Goal: Communication & Community: Answer question/provide support

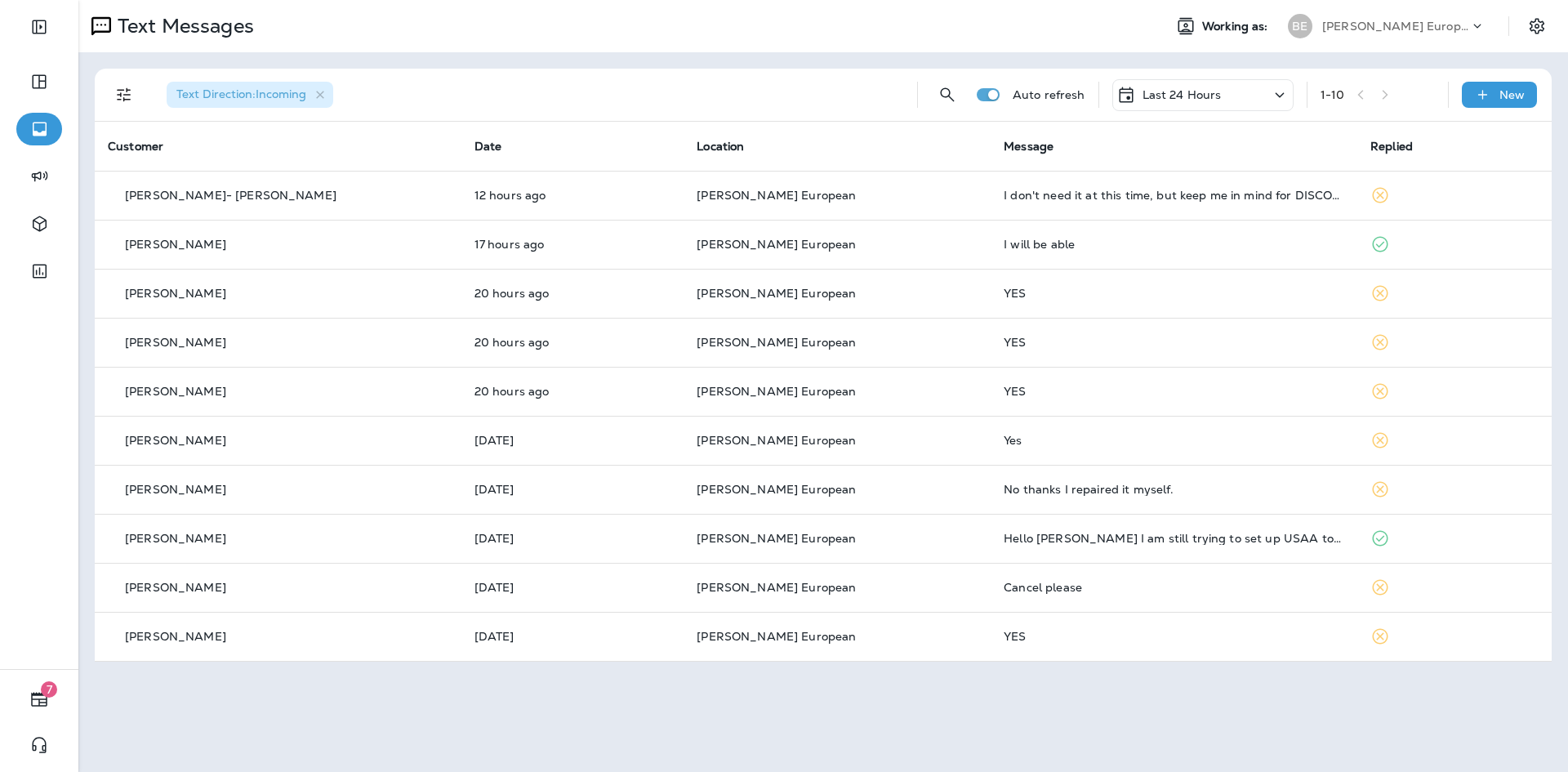
click at [1190, 89] on p "Last 24 Hours" at bounding box center [1181, 95] width 79 height 13
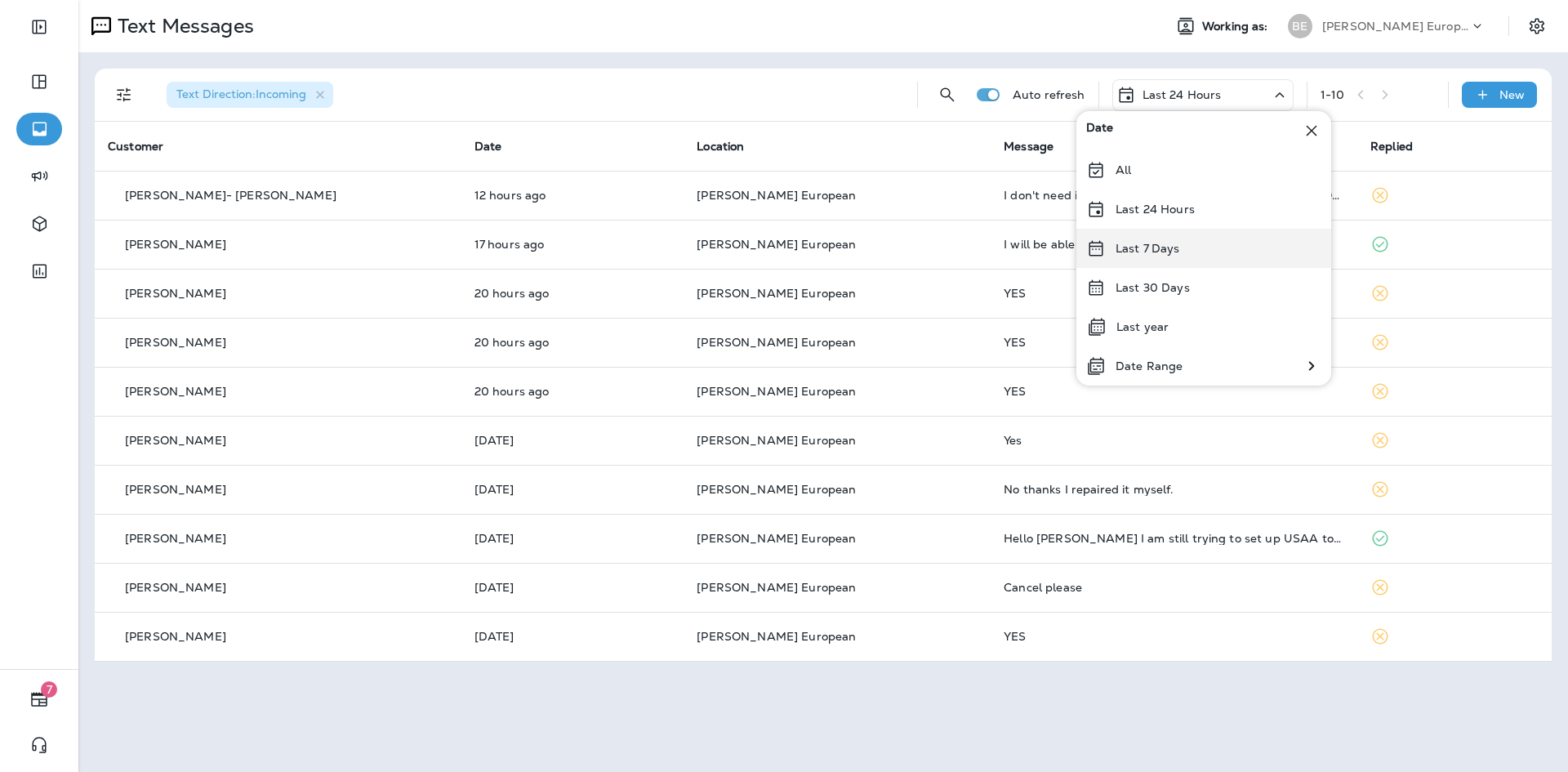
click at [1172, 246] on p "Last 7 Days" at bounding box center [1148, 248] width 65 height 13
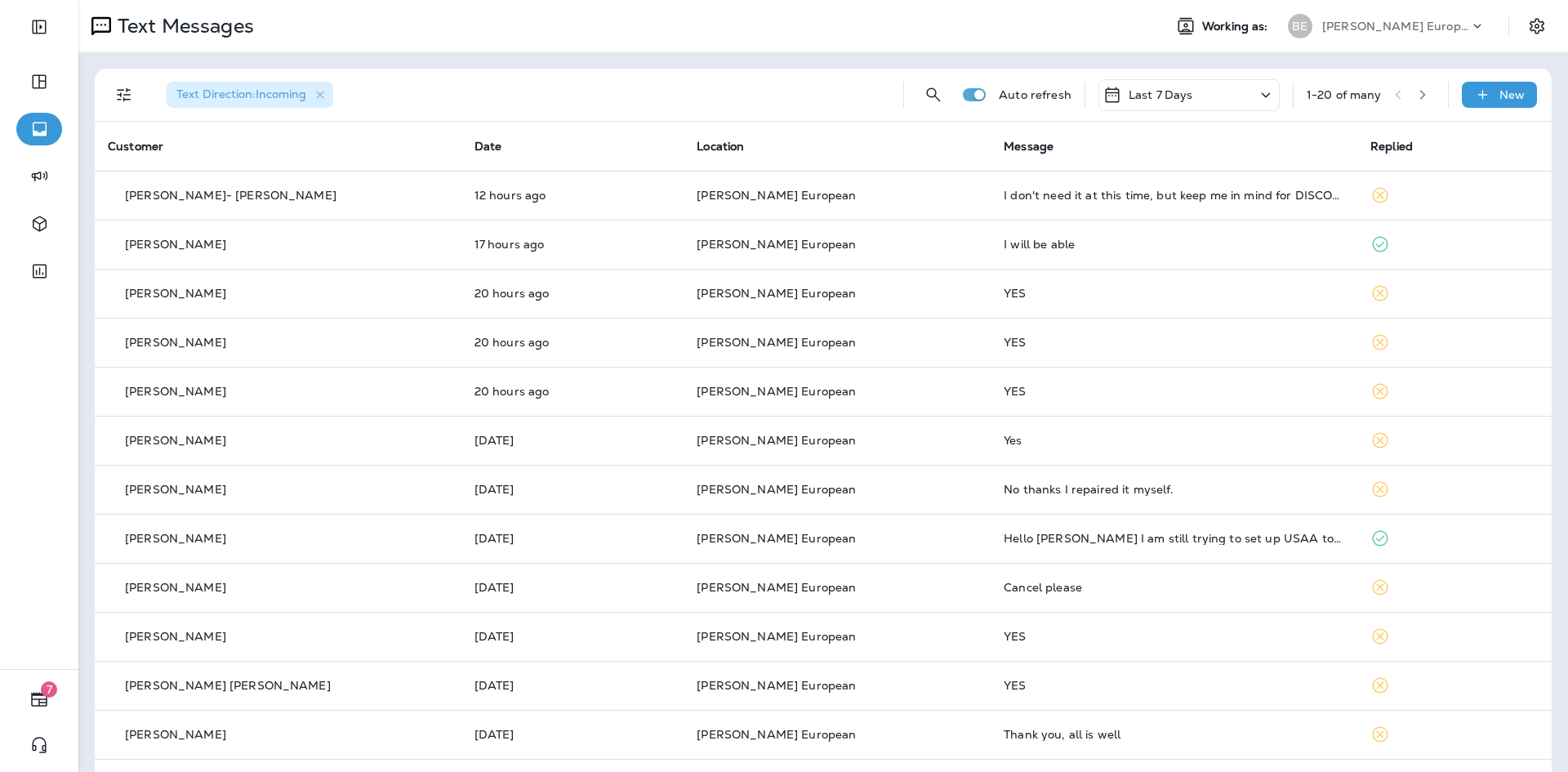
click at [1191, 90] on div "Last 7 Days" at bounding box center [1189, 95] width 181 height 32
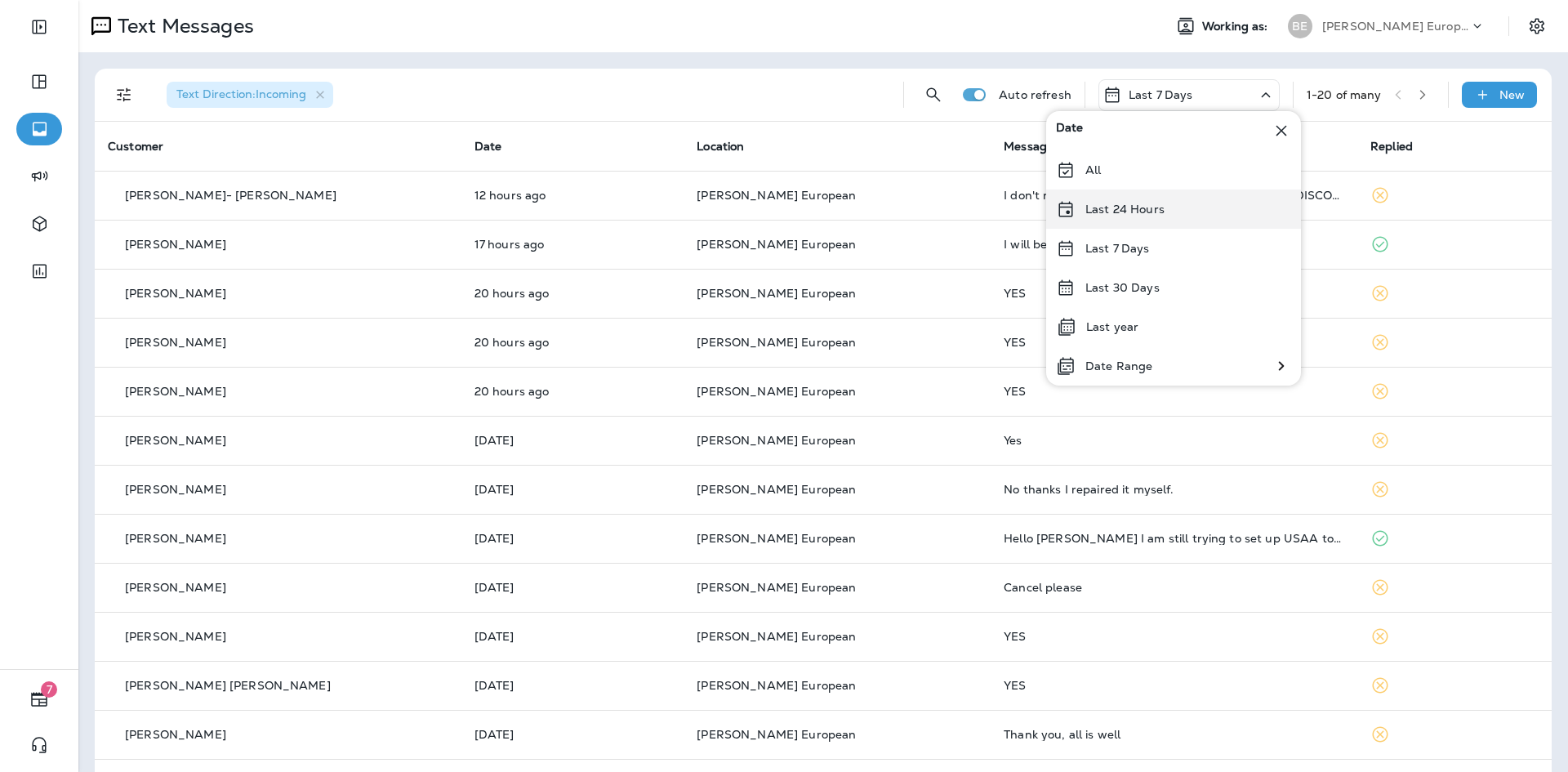
click at [1145, 211] on p "Last 24 Hours" at bounding box center [1124, 209] width 79 height 13
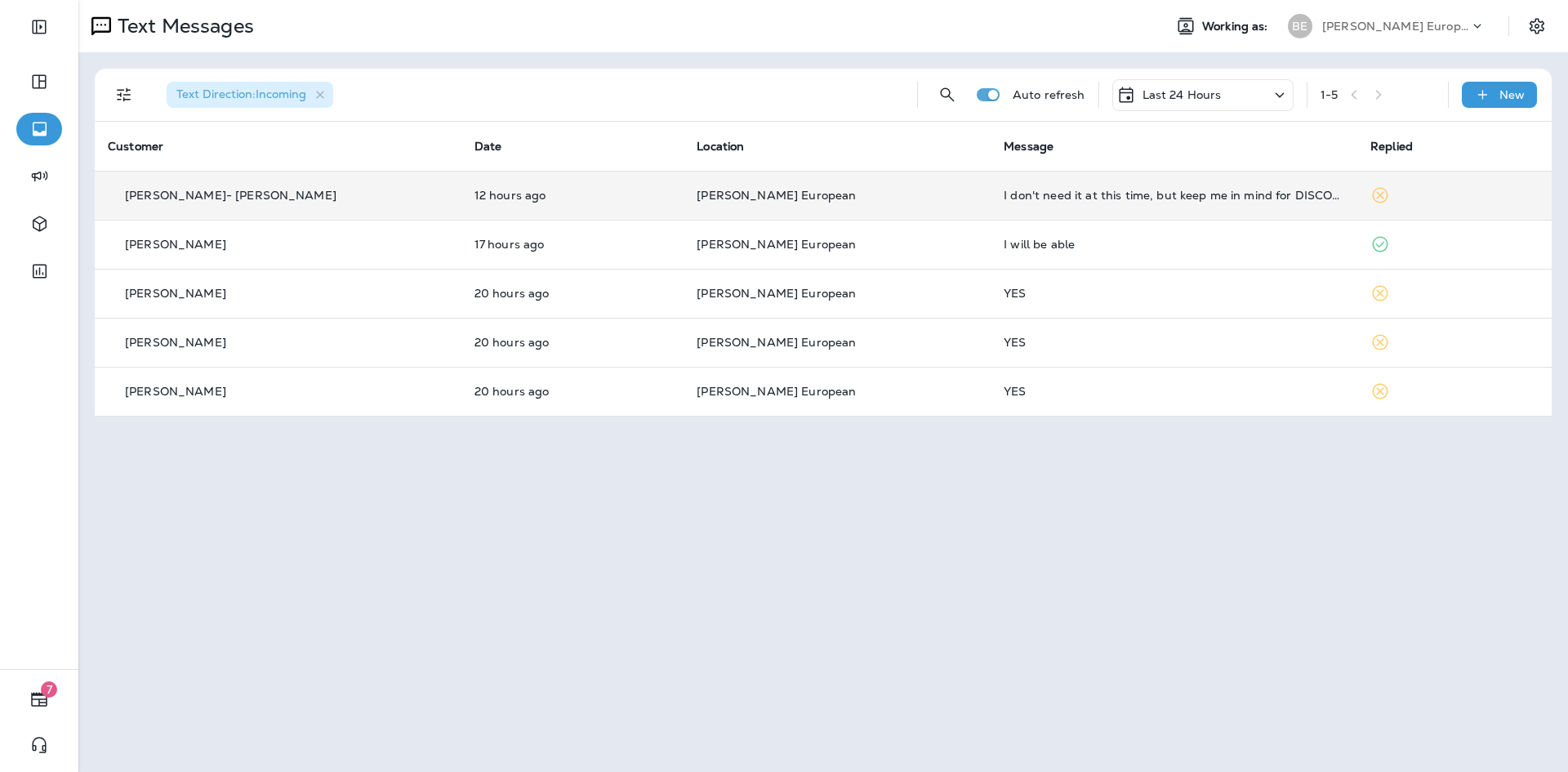
click at [1049, 202] on td "I don't need it at this time, but keep me in mind for DISCOUNT S." at bounding box center [1174, 195] width 367 height 49
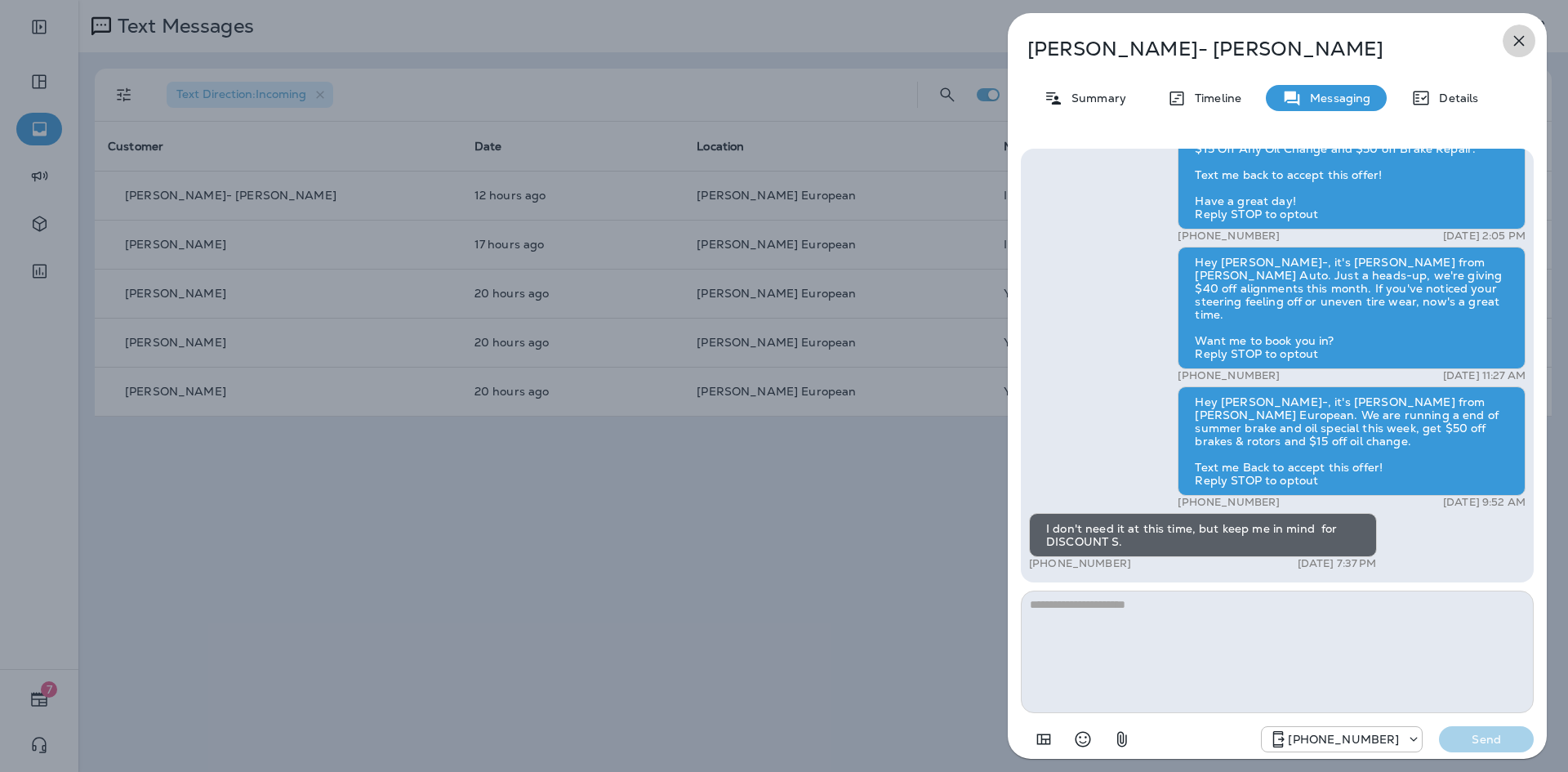
click at [1515, 38] on icon "button" at bounding box center [1518, 41] width 11 height 11
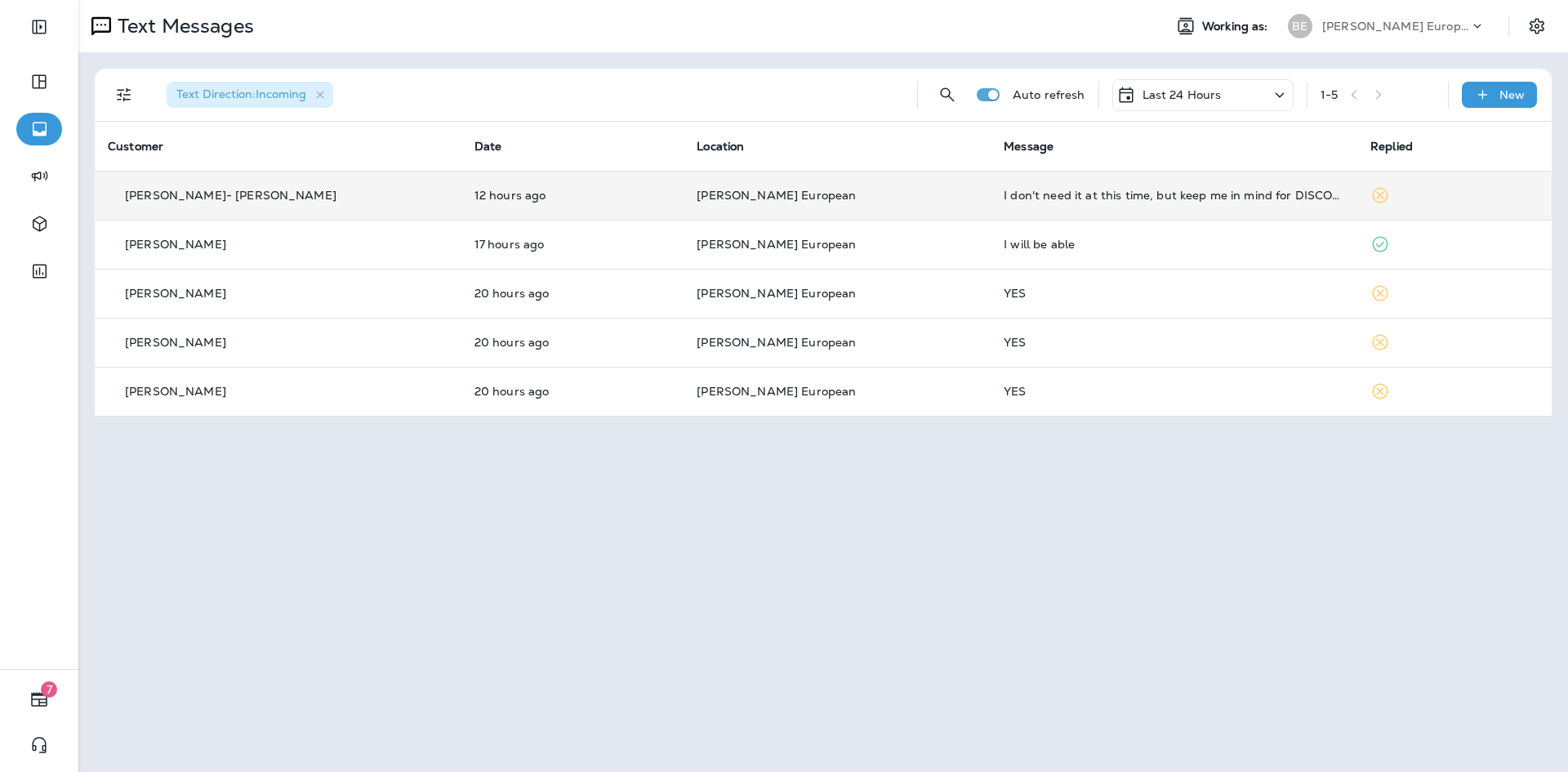
click at [1033, 189] on div "I don't need it at this time, but keep me in mind for DISCOUNT S." at bounding box center [1174, 196] width 341 height 13
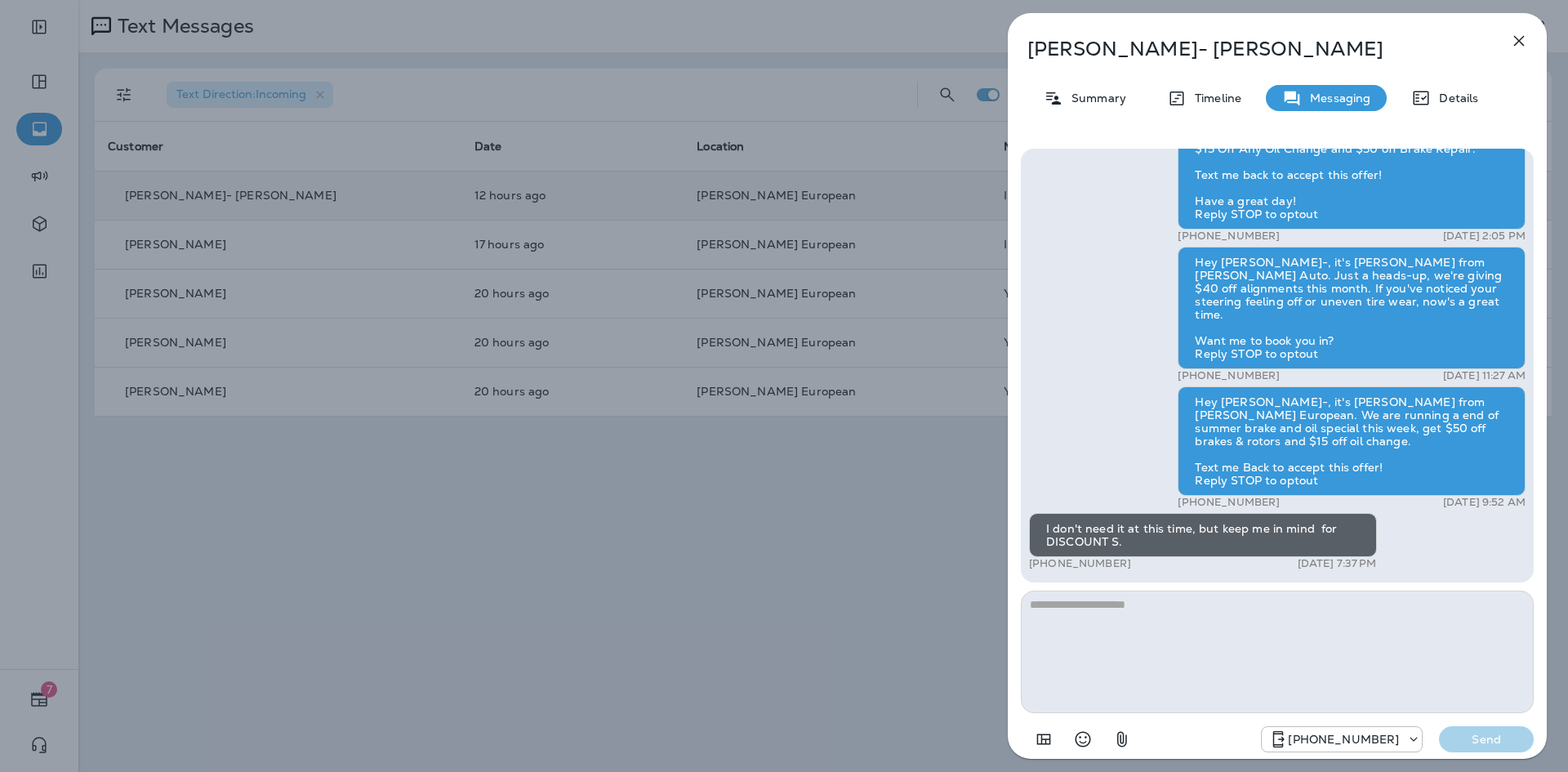
click at [1157, 622] on textarea at bounding box center [1277, 652] width 513 height 122
click at [1079, 610] on textarea "**********" at bounding box center [1277, 652] width 513 height 122
type textarea "**********"
click at [1472, 740] on p "Send" at bounding box center [1486, 739] width 69 height 14
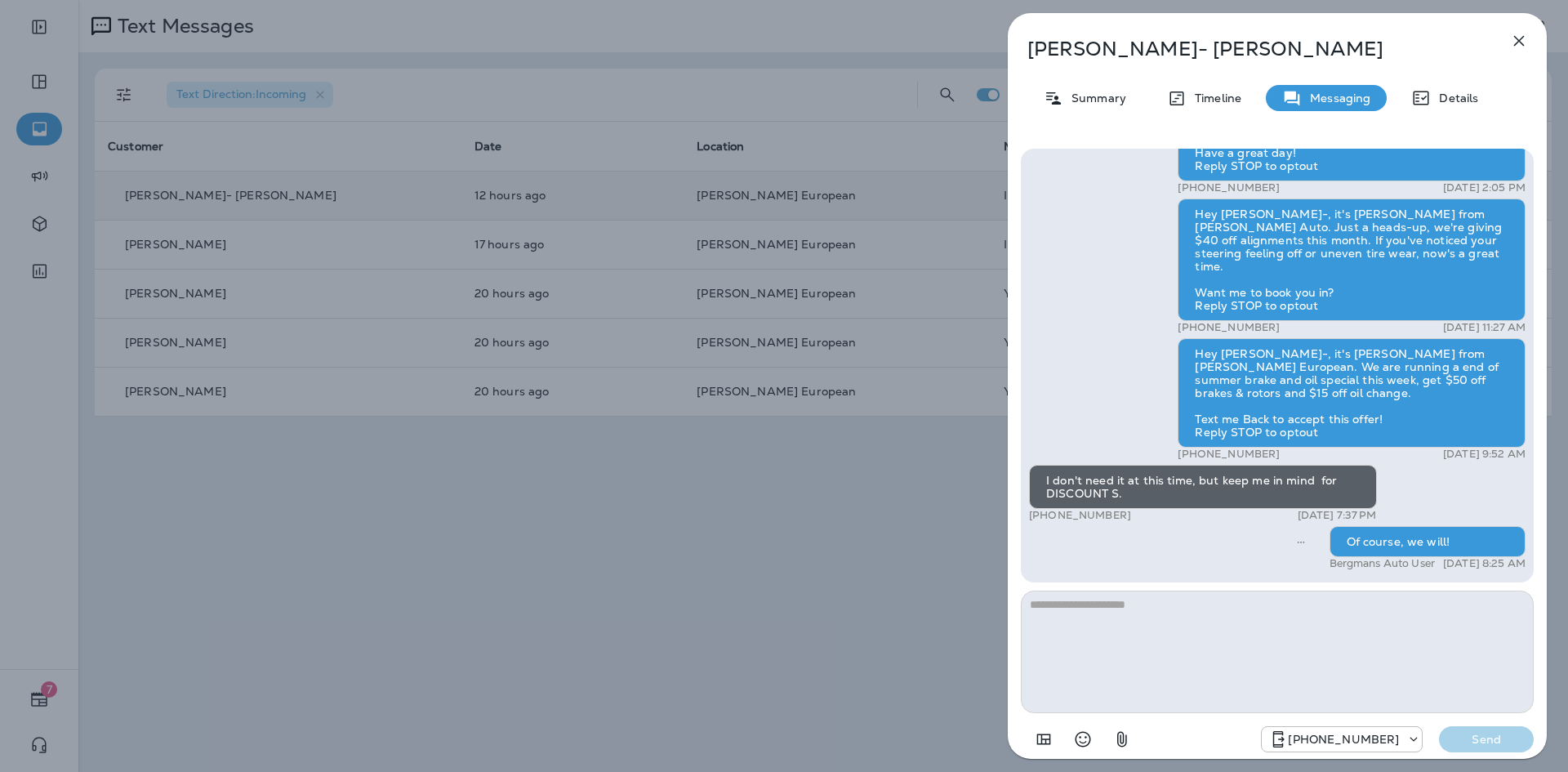
click at [1521, 39] on icon "button" at bounding box center [1518, 41] width 11 height 11
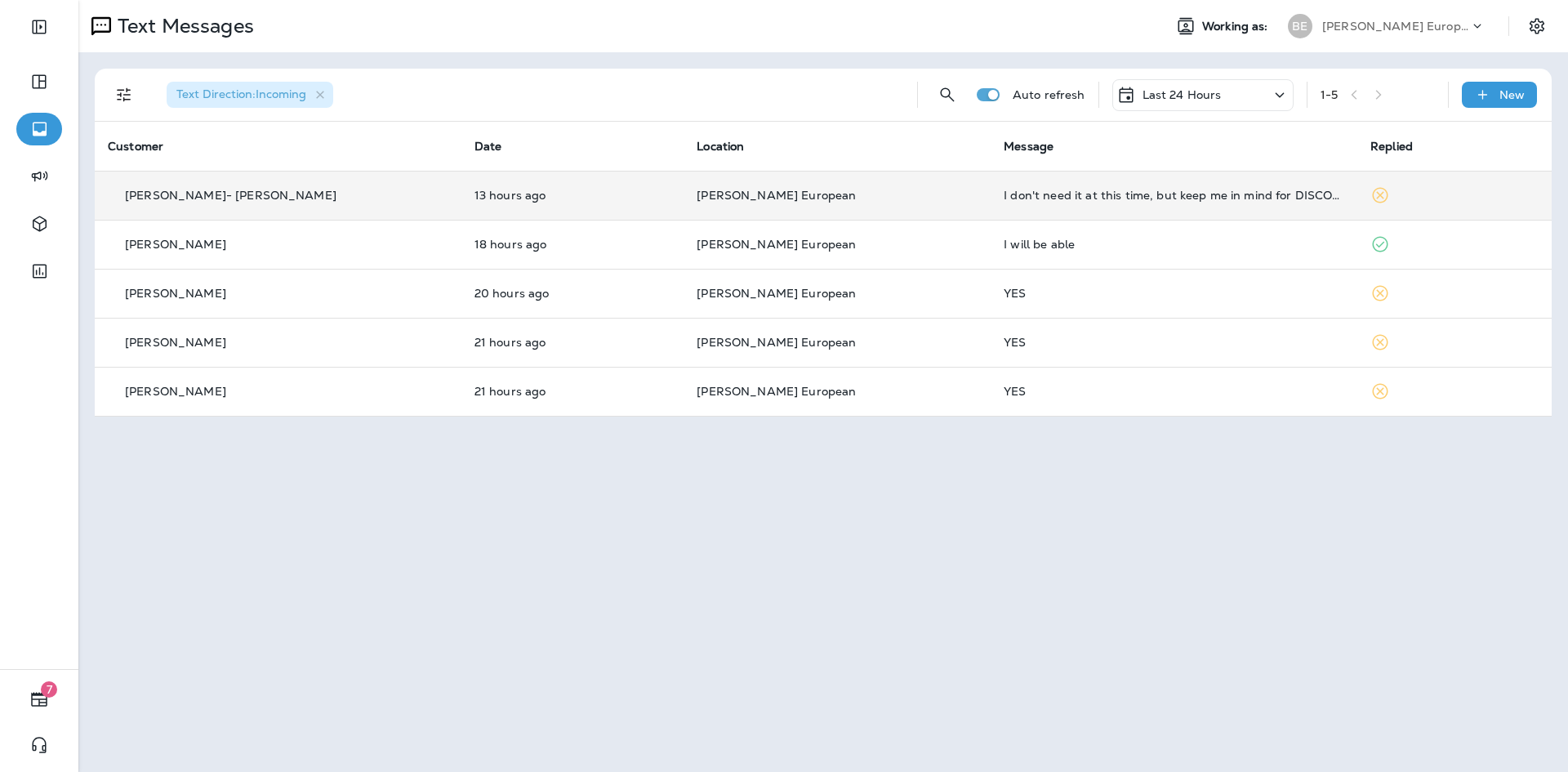
click at [1152, 98] on p "Last 24 Hours" at bounding box center [1181, 95] width 79 height 13
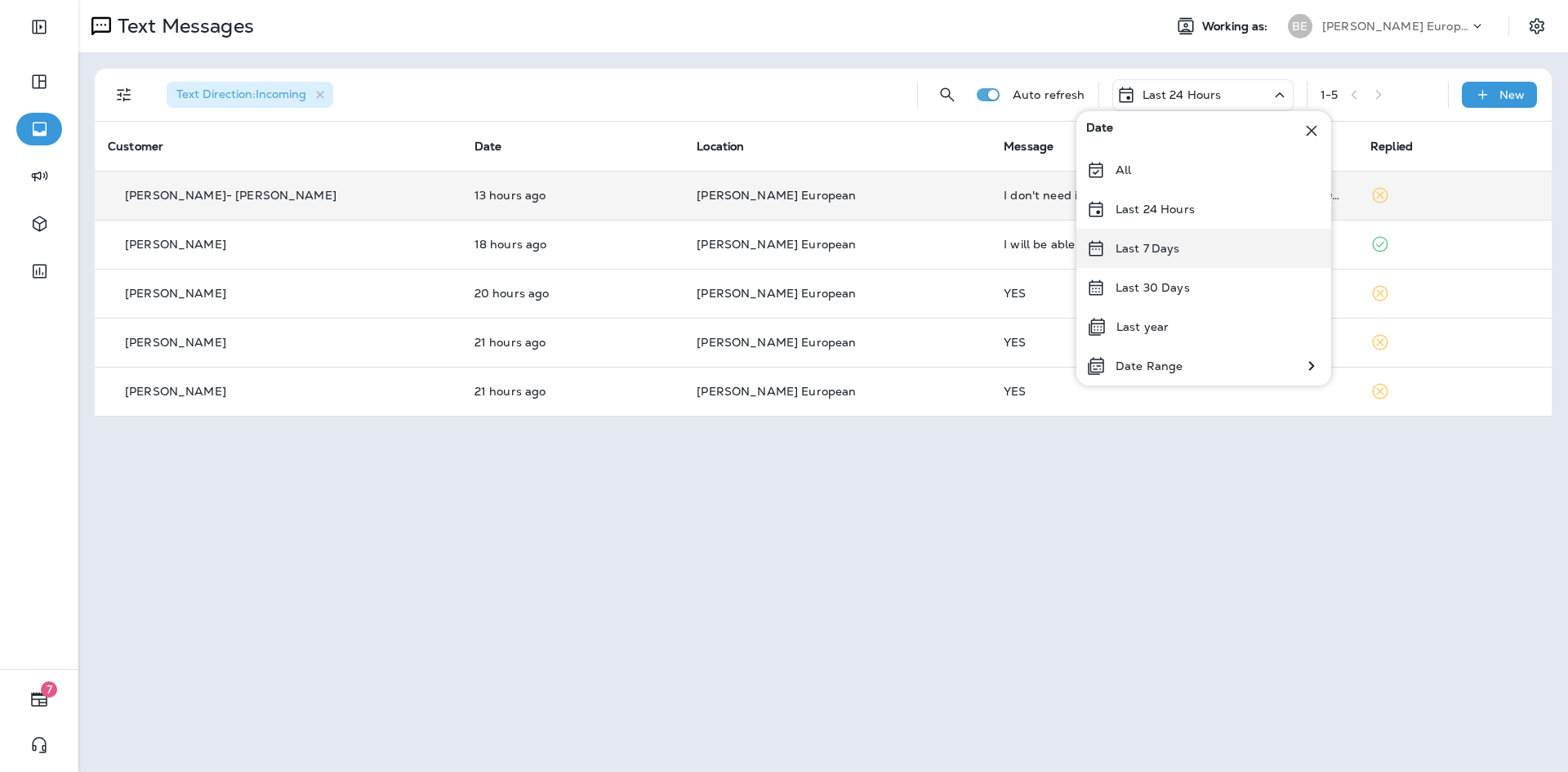
click at [1153, 250] on p "Last 7 Days" at bounding box center [1148, 248] width 65 height 13
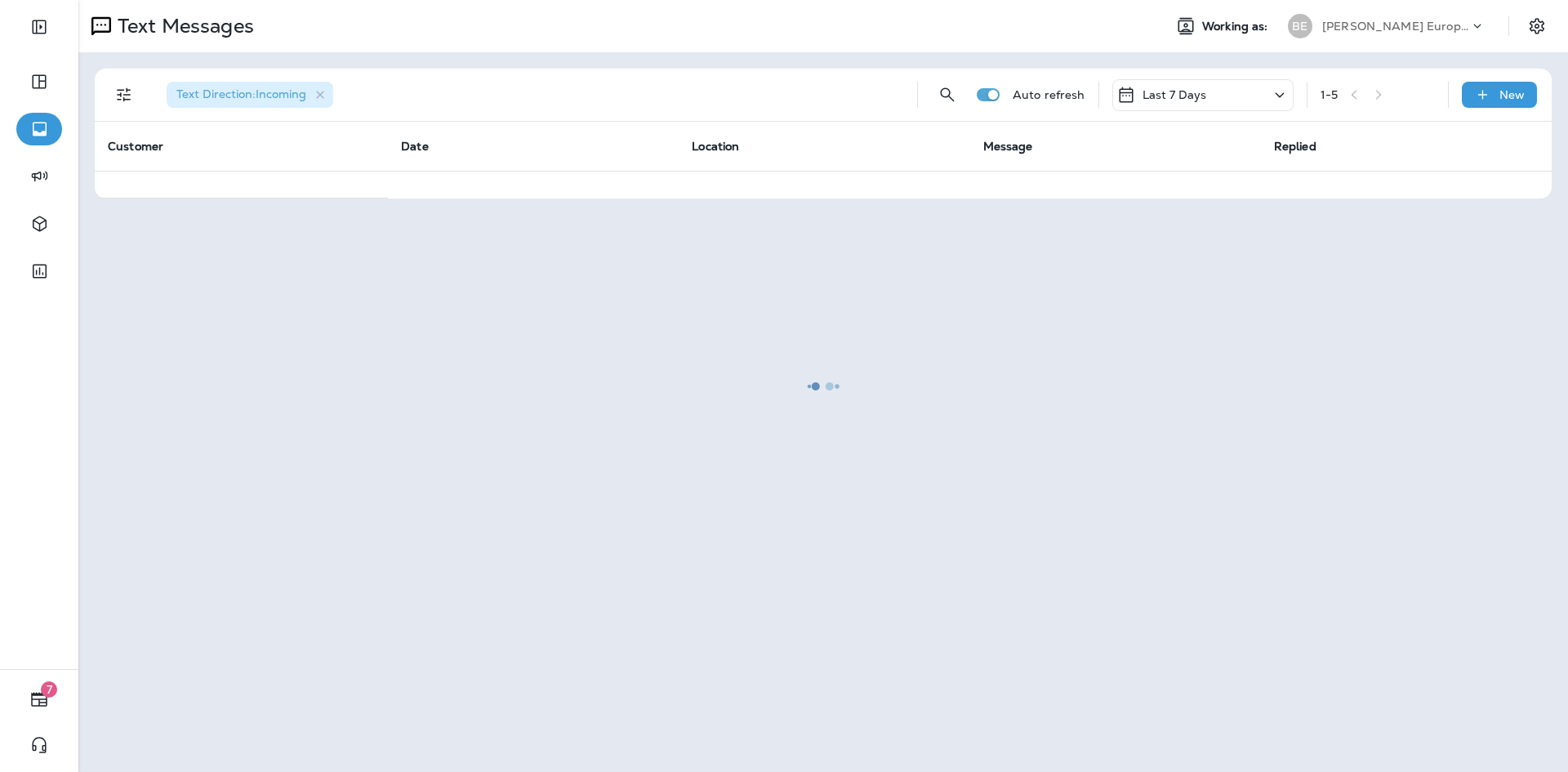
click at [1197, 91] on div at bounding box center [823, 386] width 1486 height 769
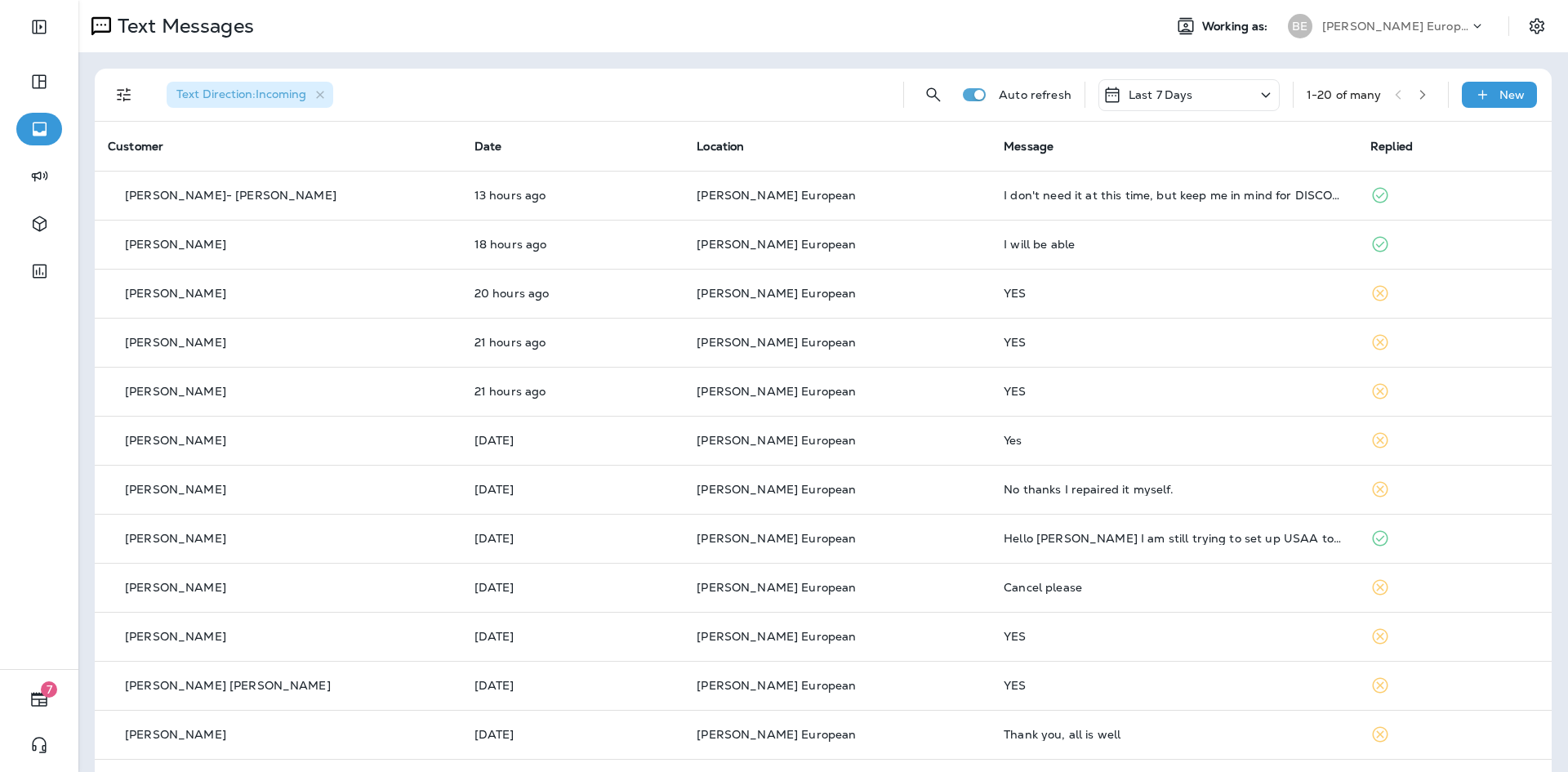
click at [1197, 91] on div "Last 7 Days" at bounding box center [1189, 95] width 181 height 32
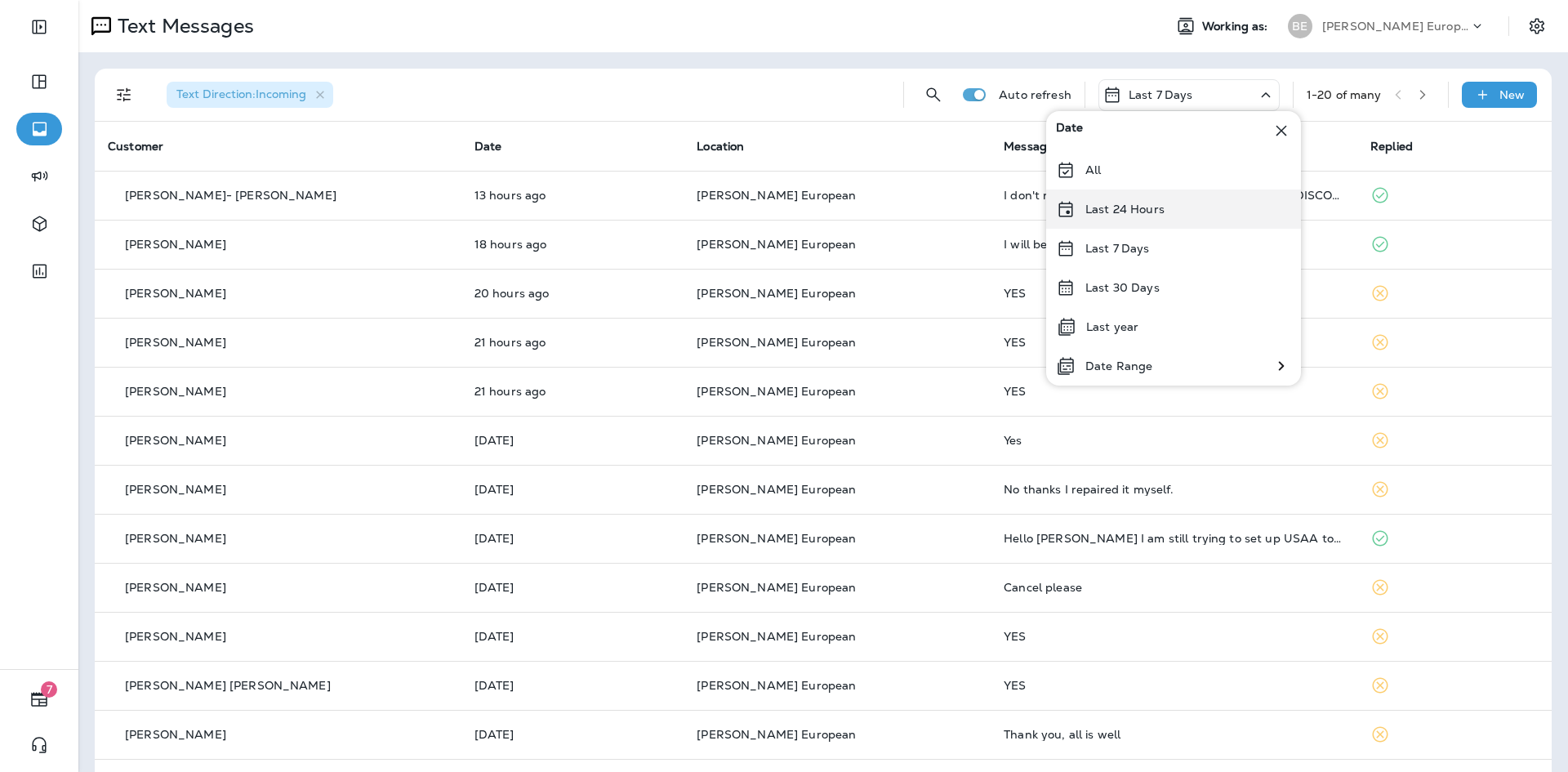
click at [1163, 207] on div "Last 24 Hours" at bounding box center [1173, 208] width 255 height 39
